Goal: Information Seeking & Learning: Learn about a topic

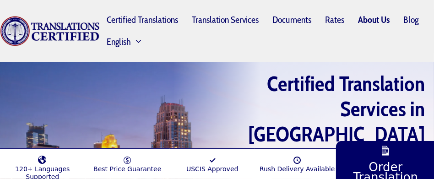
click at [378, 20] on link "About Us" at bounding box center [373, 19] width 45 height 21
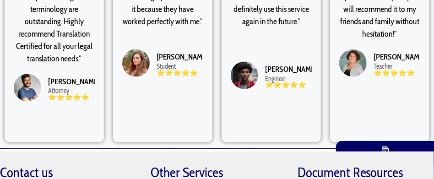
scroll to position [2829, 0]
